Goal: Task Accomplishment & Management: Manage account settings

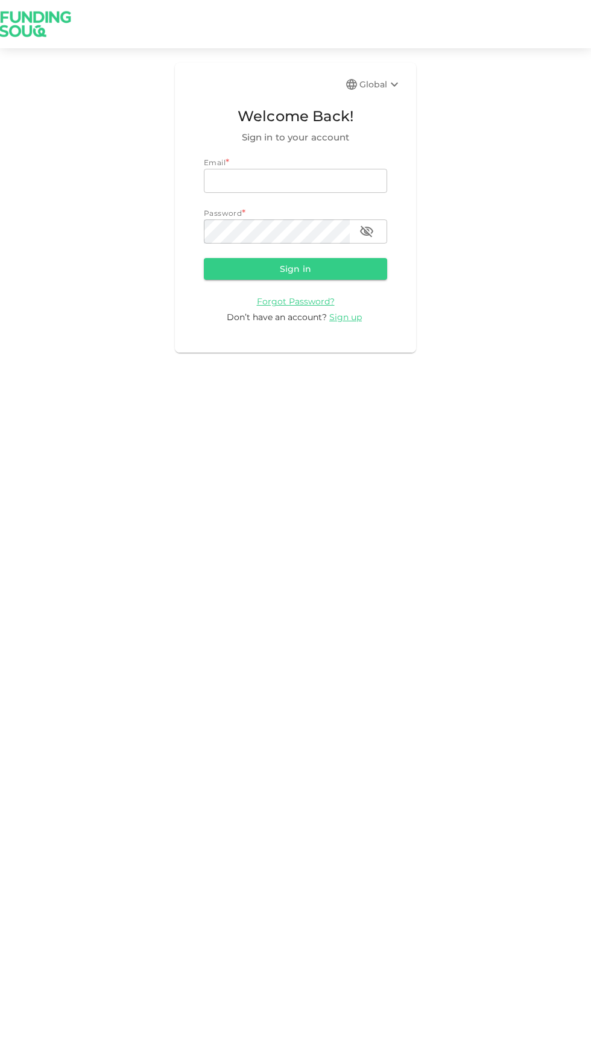
click at [325, 181] on input "email" at bounding box center [295, 181] width 183 height 24
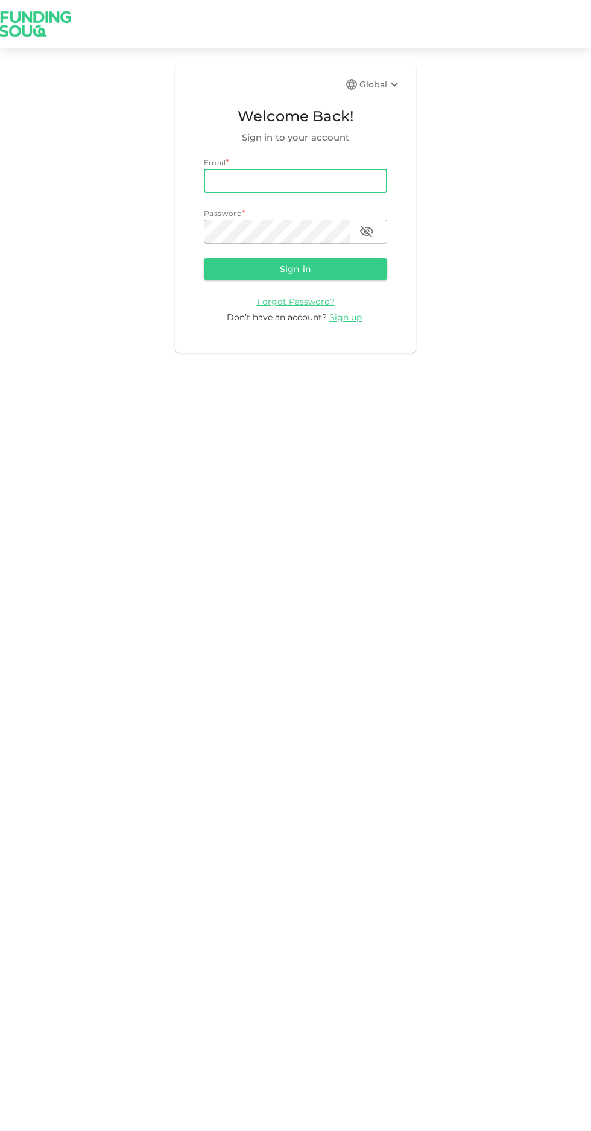
type input "[PERSON_NAME][EMAIL_ADDRESS][PERSON_NAME][PERSON_NAME][DOMAIN_NAME]"
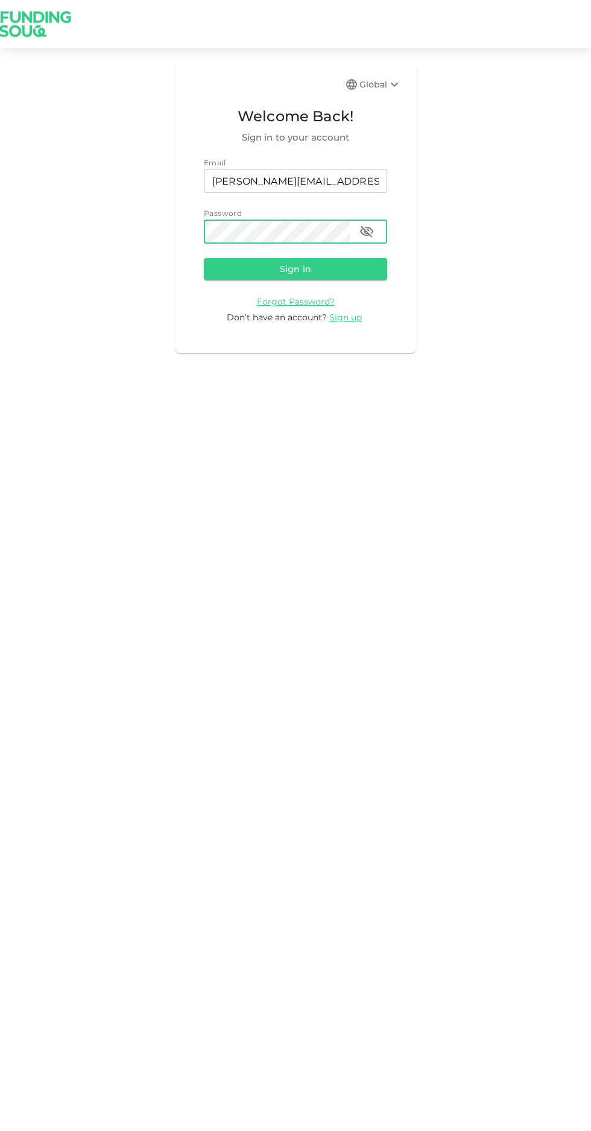
click at [324, 259] on button "Sign in" at bounding box center [295, 269] width 183 height 22
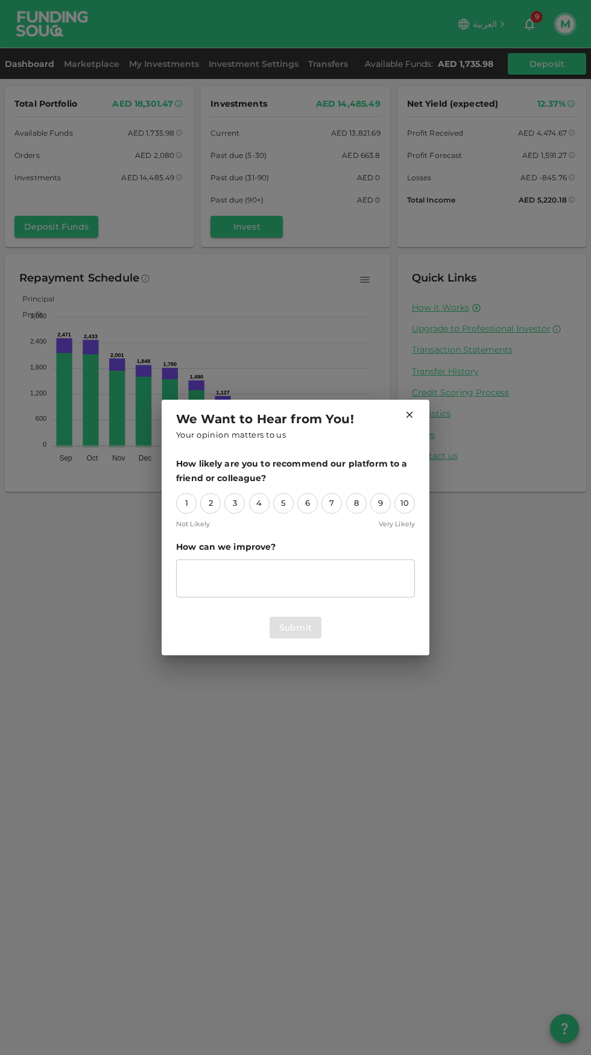
click at [409, 414] on icon at bounding box center [409, 415] width 7 height 7
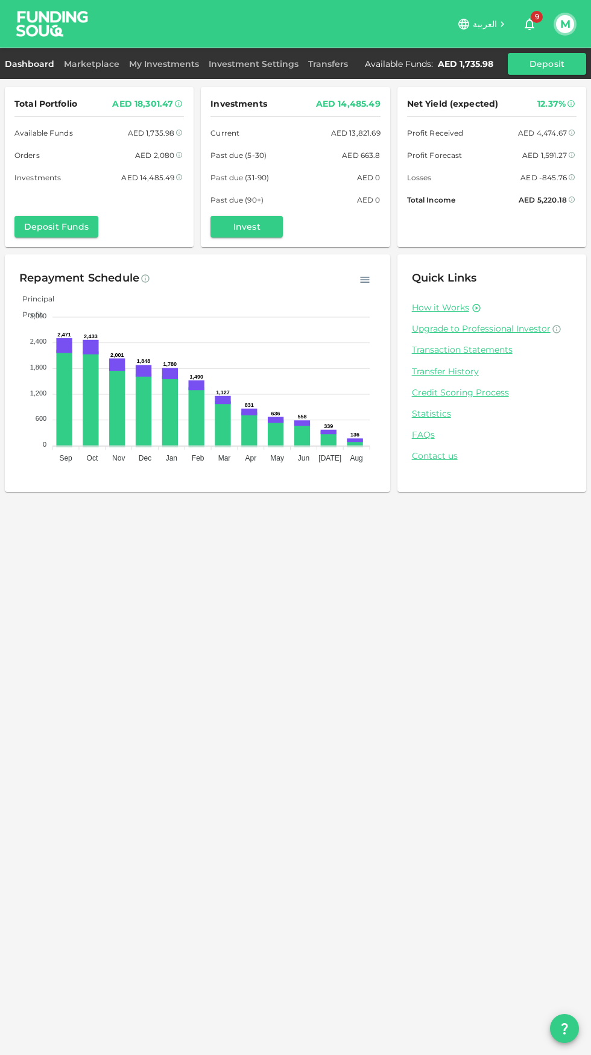
click at [101, 63] on link "Marketplace" at bounding box center [91, 63] width 65 height 11
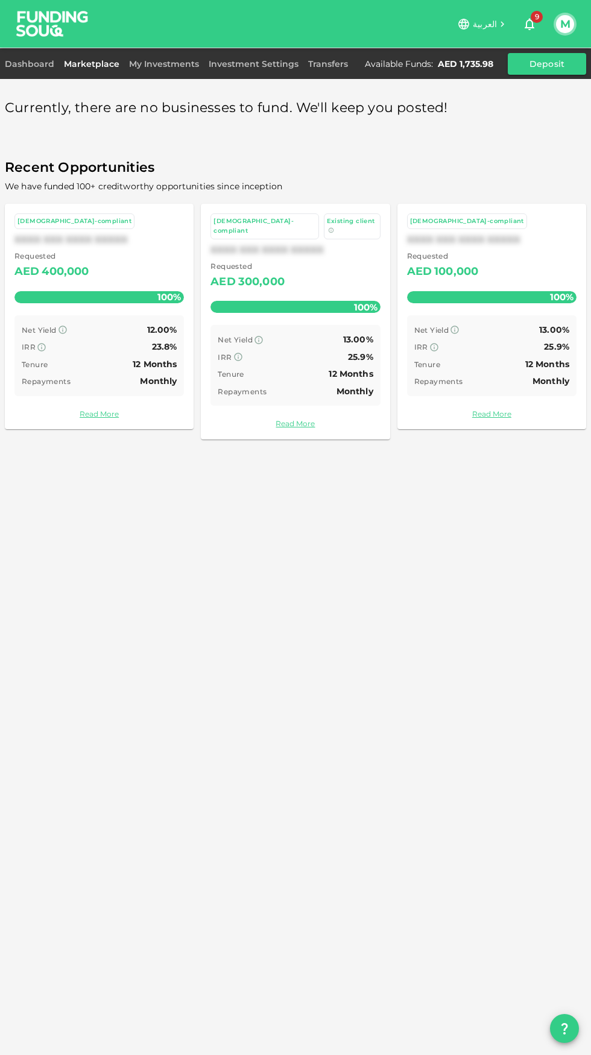
click at [164, 64] on link "My Investments" at bounding box center [164, 63] width 80 height 11
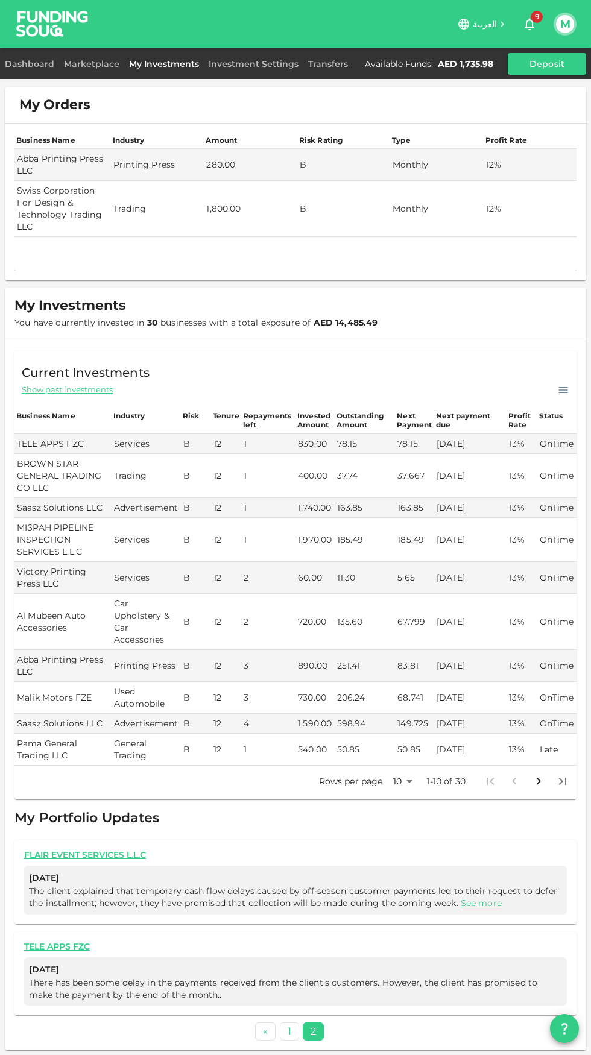
click at [397, 779] on body "العربية 9 M Dashboard Marketplace My Investments Investment Settings Transfers …" at bounding box center [295, 527] width 591 height 1055
click at [399, 843] on li "50" at bounding box center [402, 843] width 36 height 22
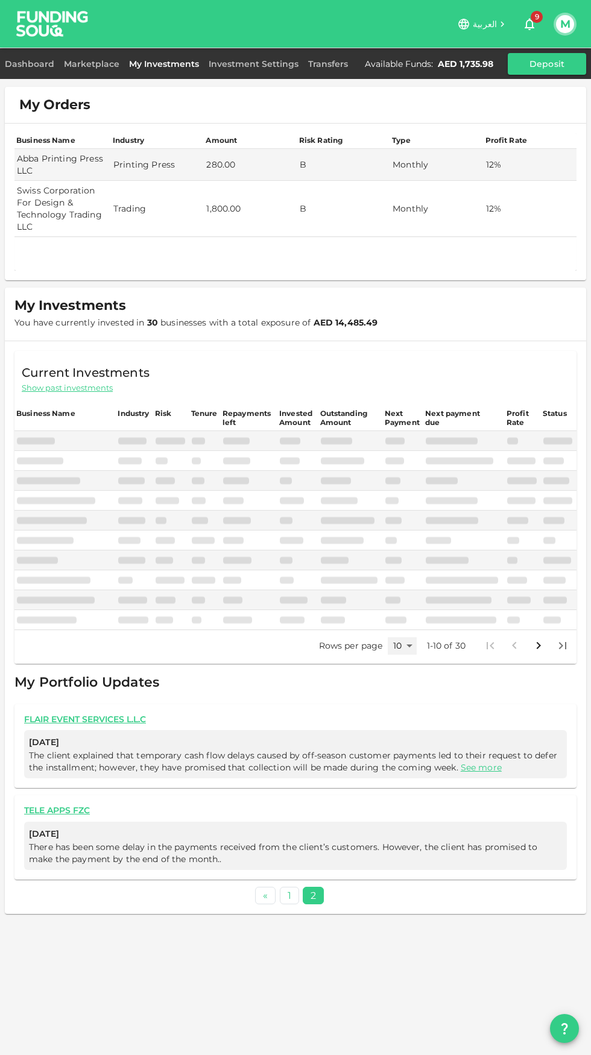
type input "50"
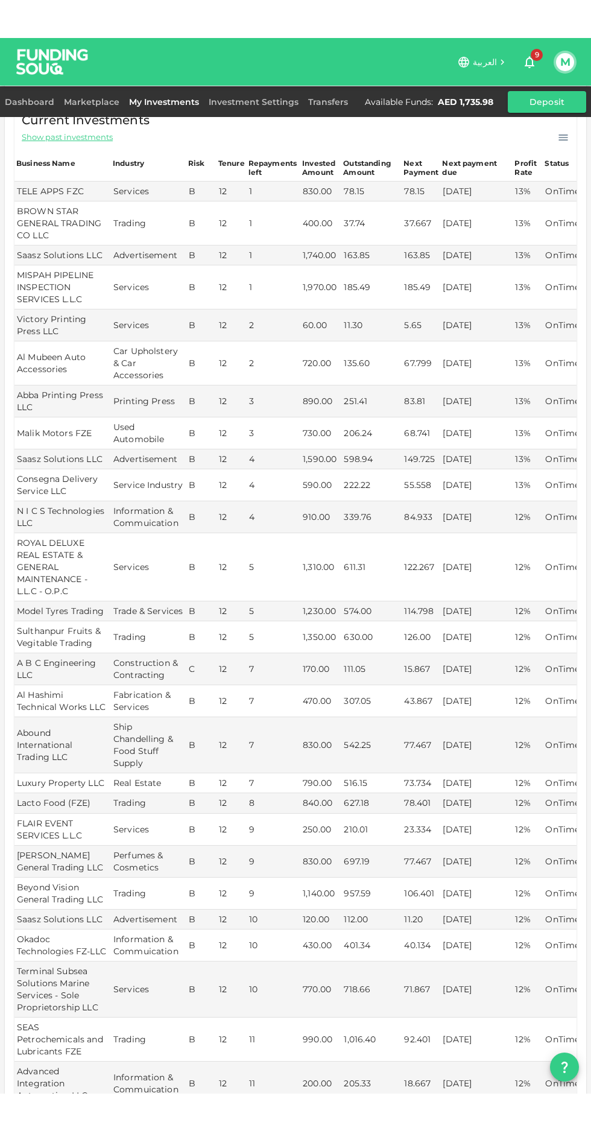
scroll to position [546, 0]
